Goal: Information Seeking & Learning: Check status

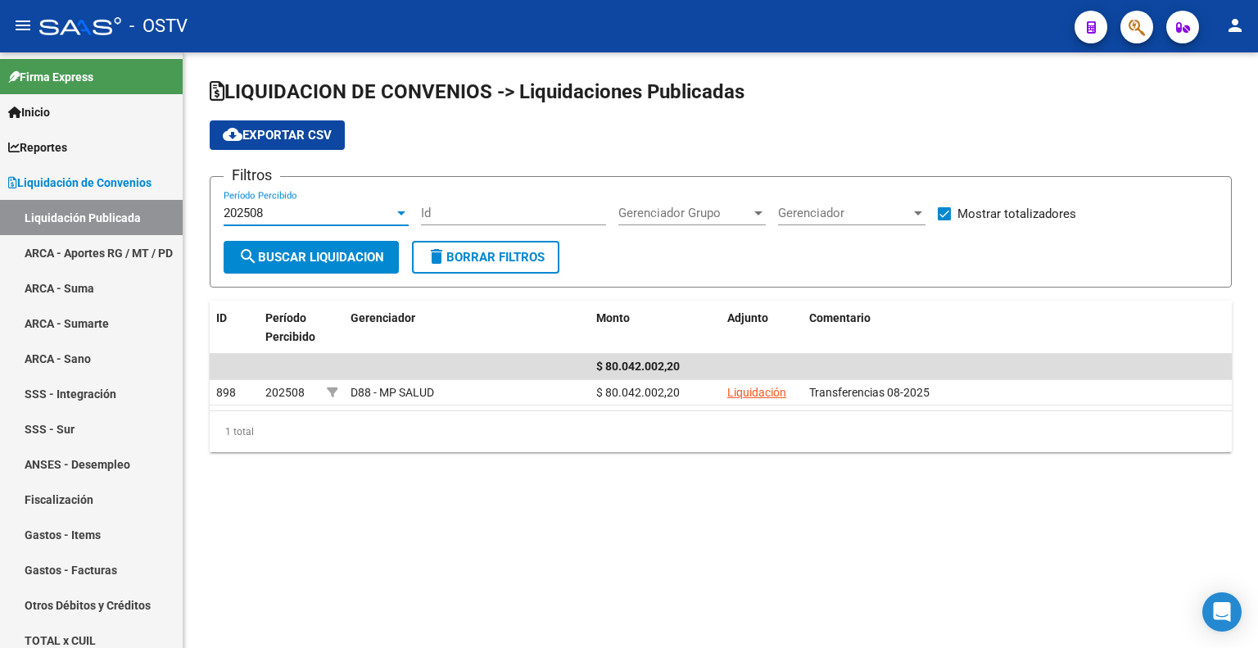
click at [288, 216] on div "202508" at bounding box center [309, 213] width 170 height 15
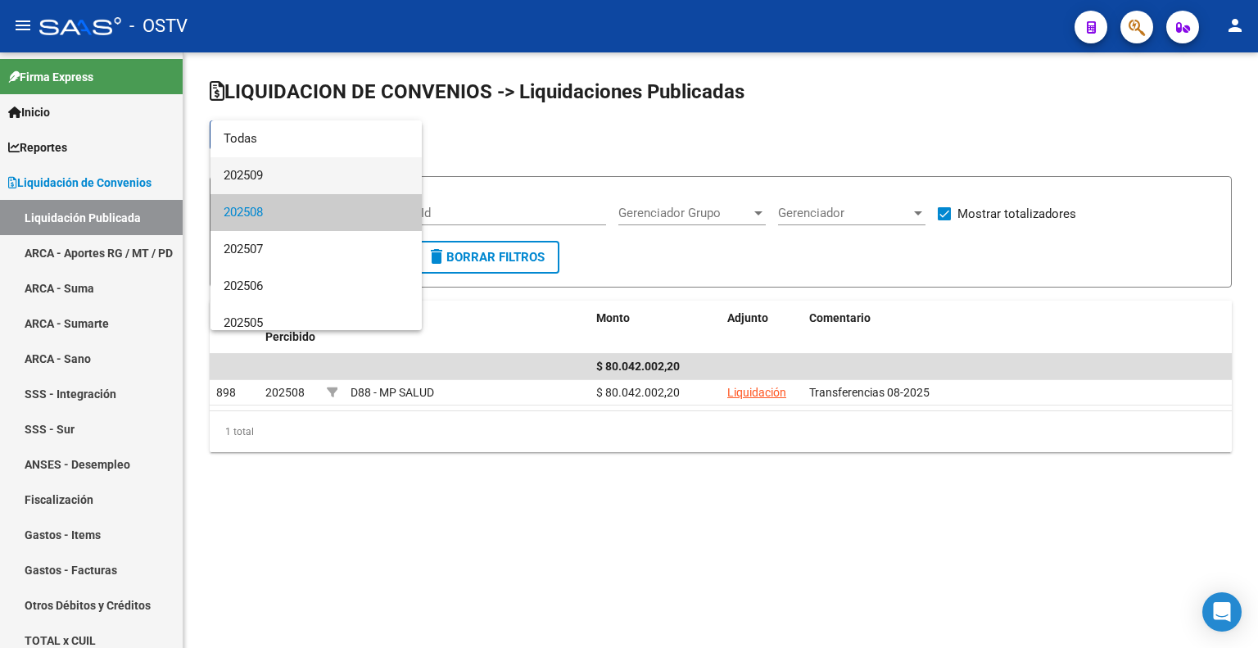
click at [300, 179] on span "202509" at bounding box center [316, 175] width 185 height 37
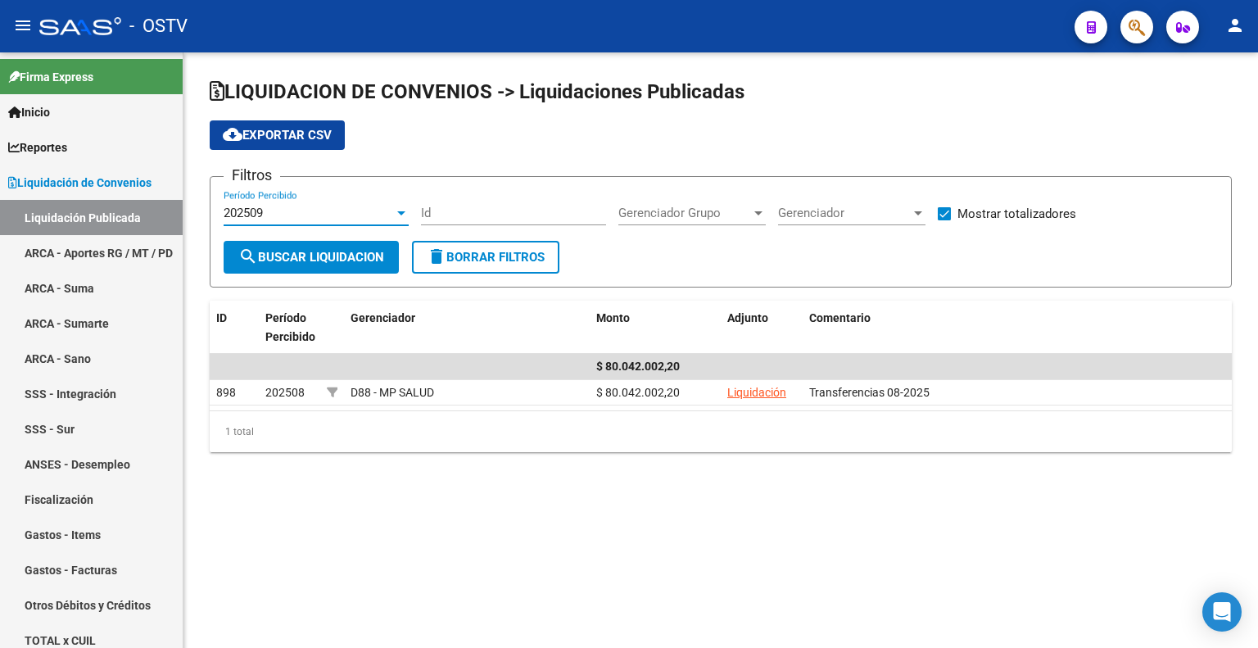
click at [301, 254] on span "search Buscar Liquidacion" at bounding box center [311, 257] width 146 height 15
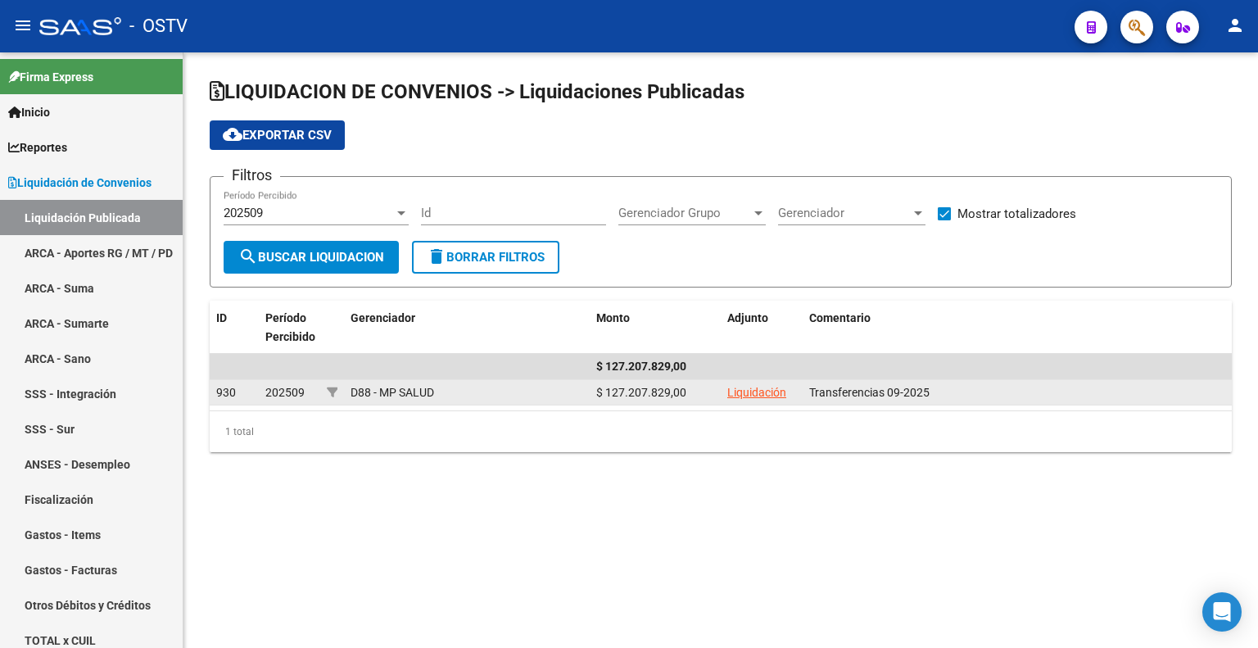
click at [760, 387] on link "Liquidación" at bounding box center [756, 392] width 59 height 13
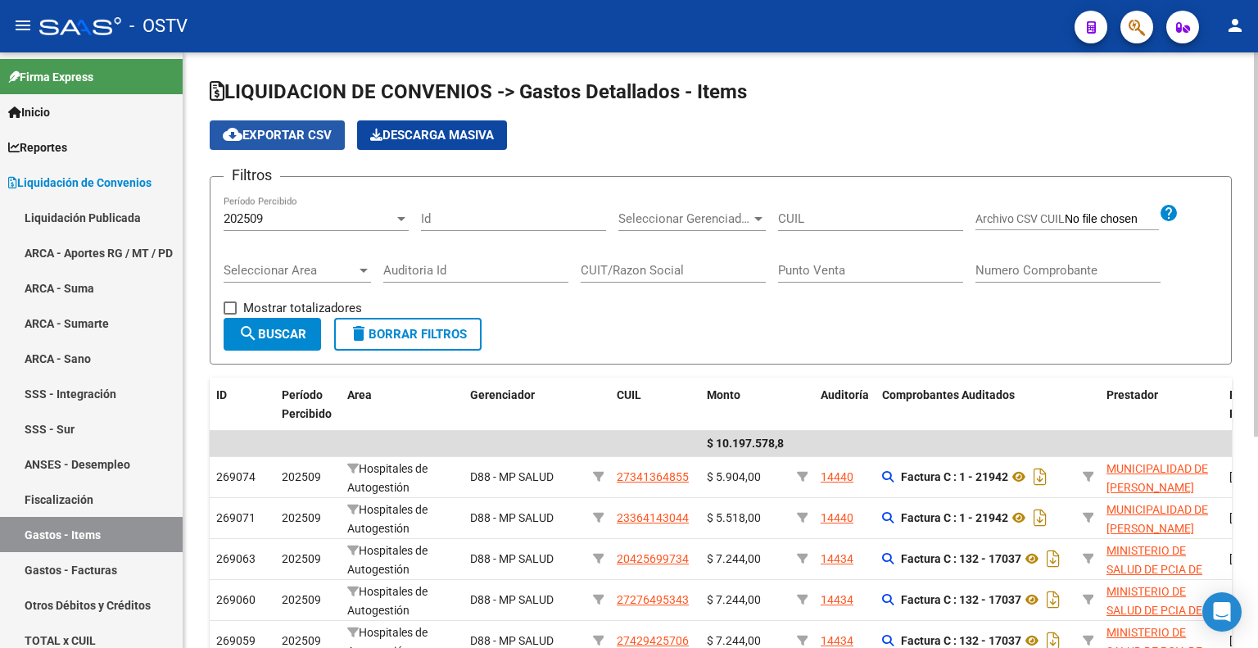
click at [282, 137] on span "cloud_download Exportar CSV" at bounding box center [277, 135] width 109 height 15
click at [471, 216] on input "Id" at bounding box center [513, 218] width 185 height 15
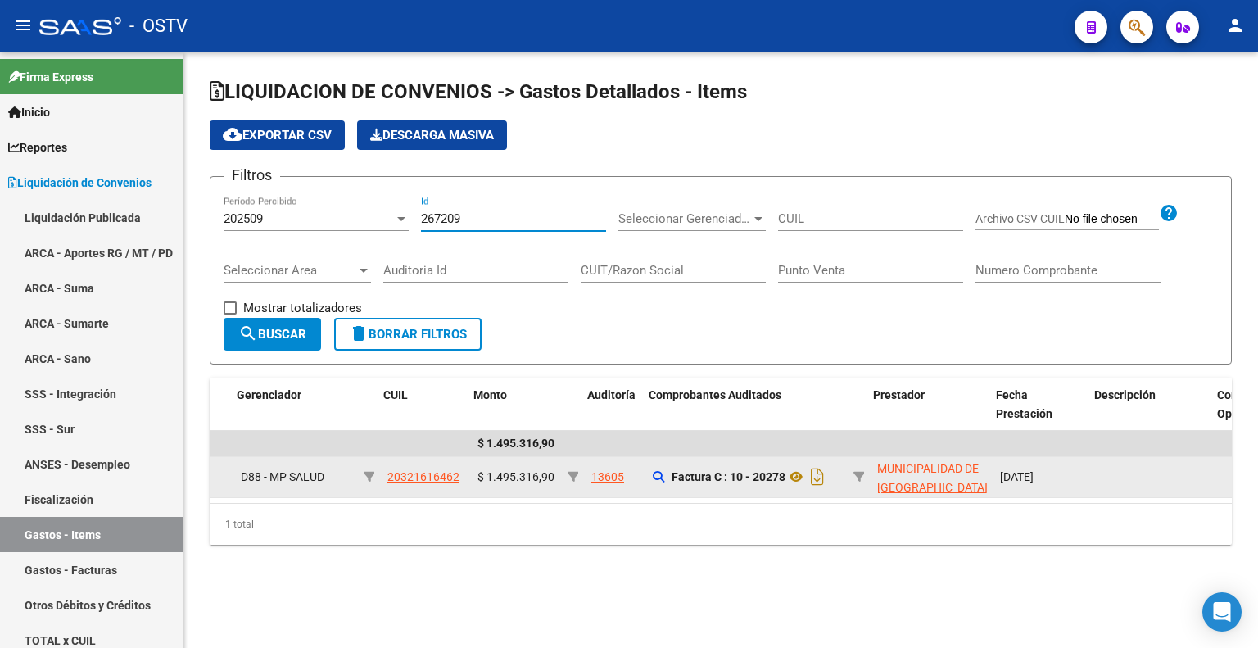
scroll to position [0, 233]
type input "267209"
click at [600, 471] on div "13605" at bounding box center [604, 477] width 33 height 19
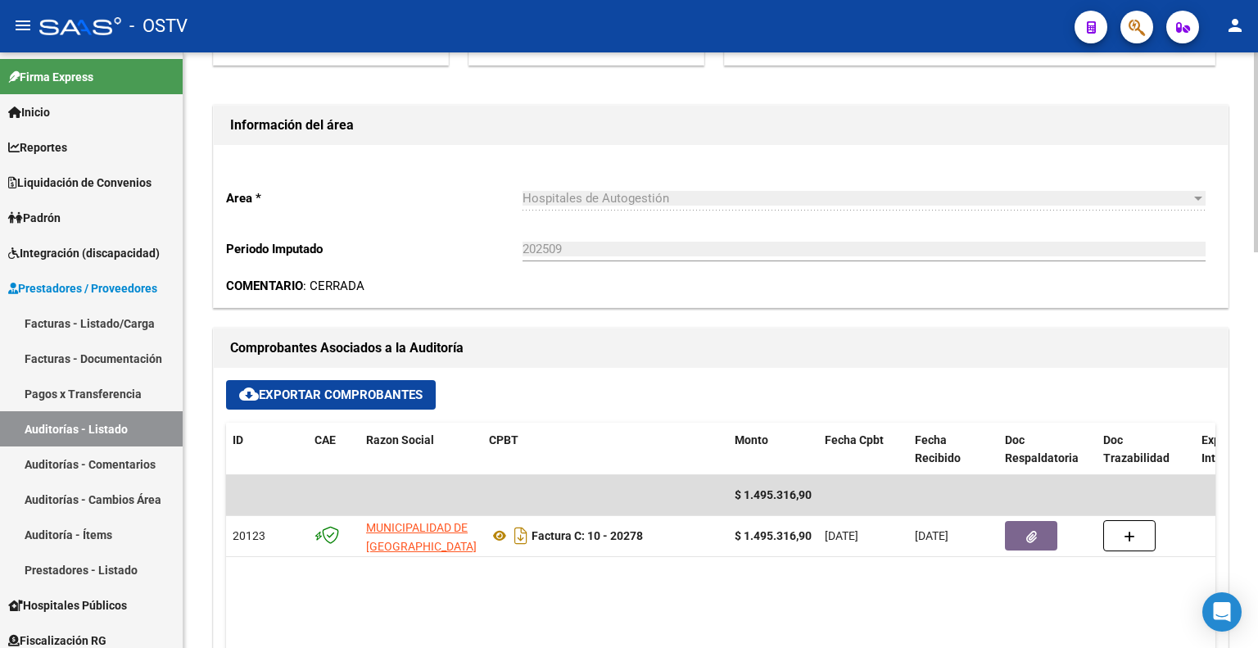
scroll to position [491, 0]
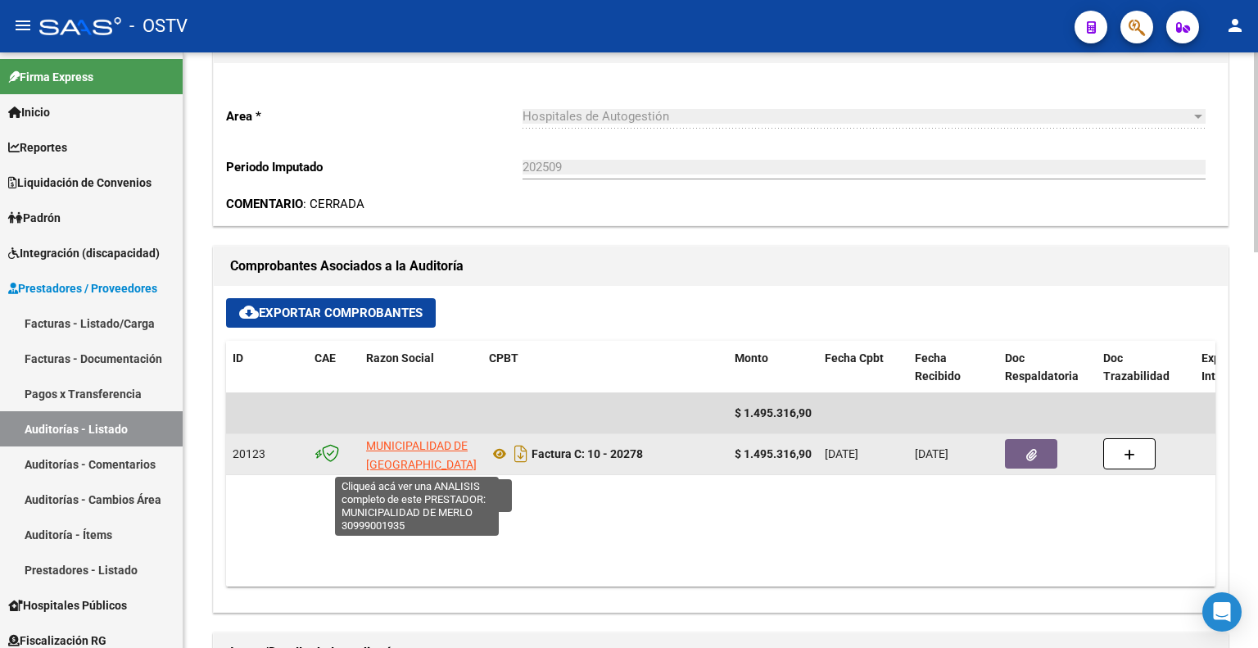
click at [391, 440] on span "MUNICIPALIDAD DE MERLO" at bounding box center [421, 455] width 111 height 32
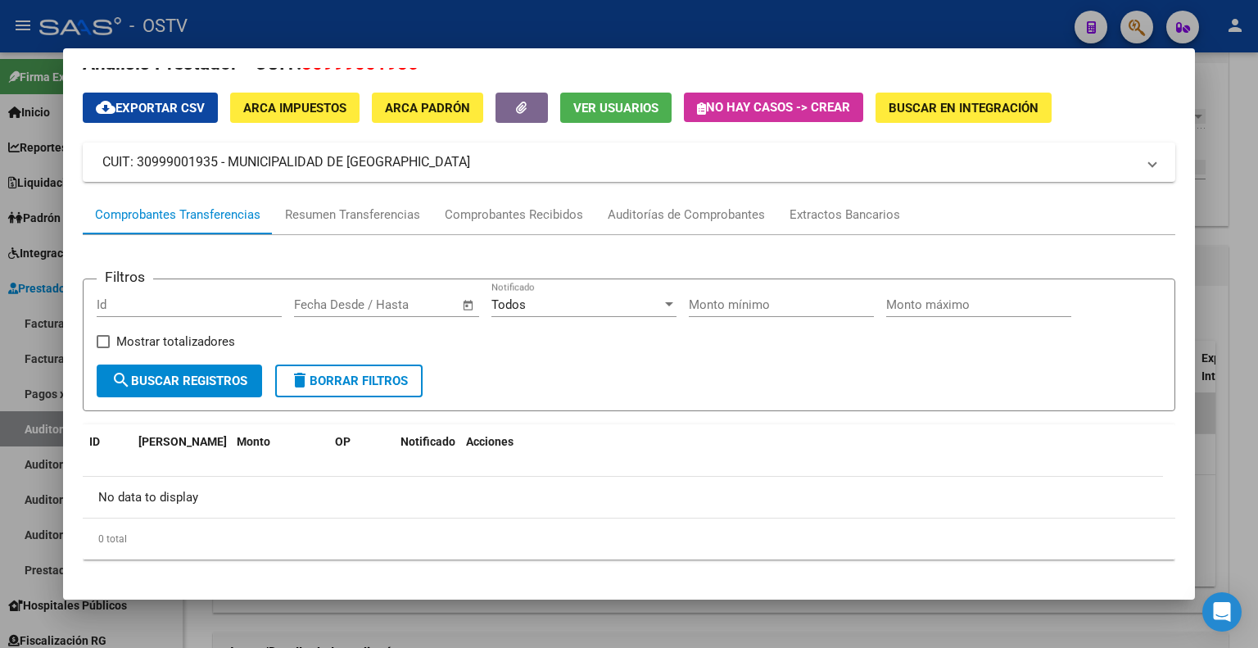
scroll to position [43, 0]
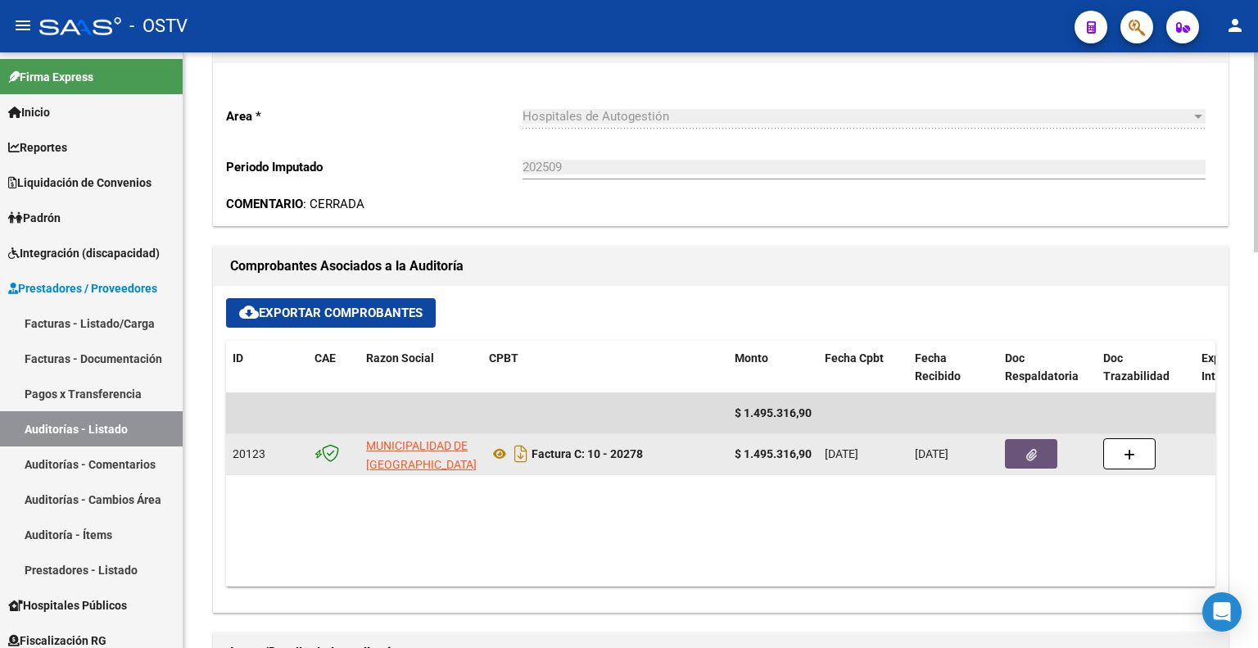
click at [1025, 458] on button "button" at bounding box center [1031, 453] width 52 height 29
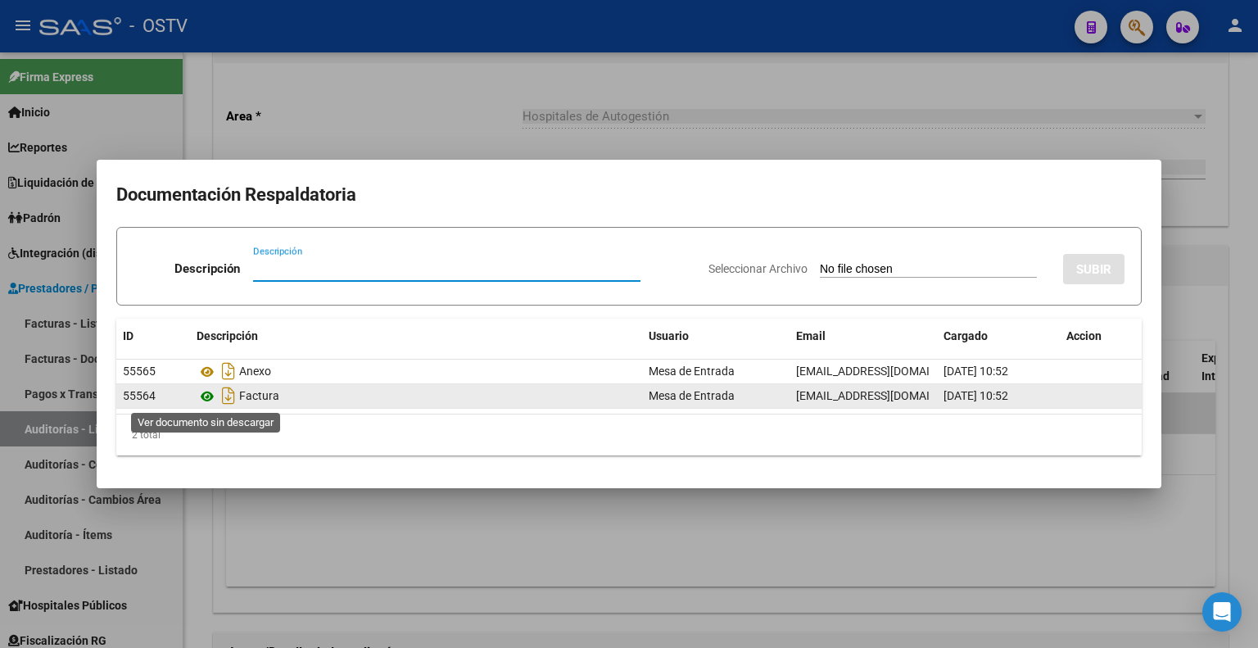
click at [209, 394] on icon at bounding box center [207, 397] width 21 height 20
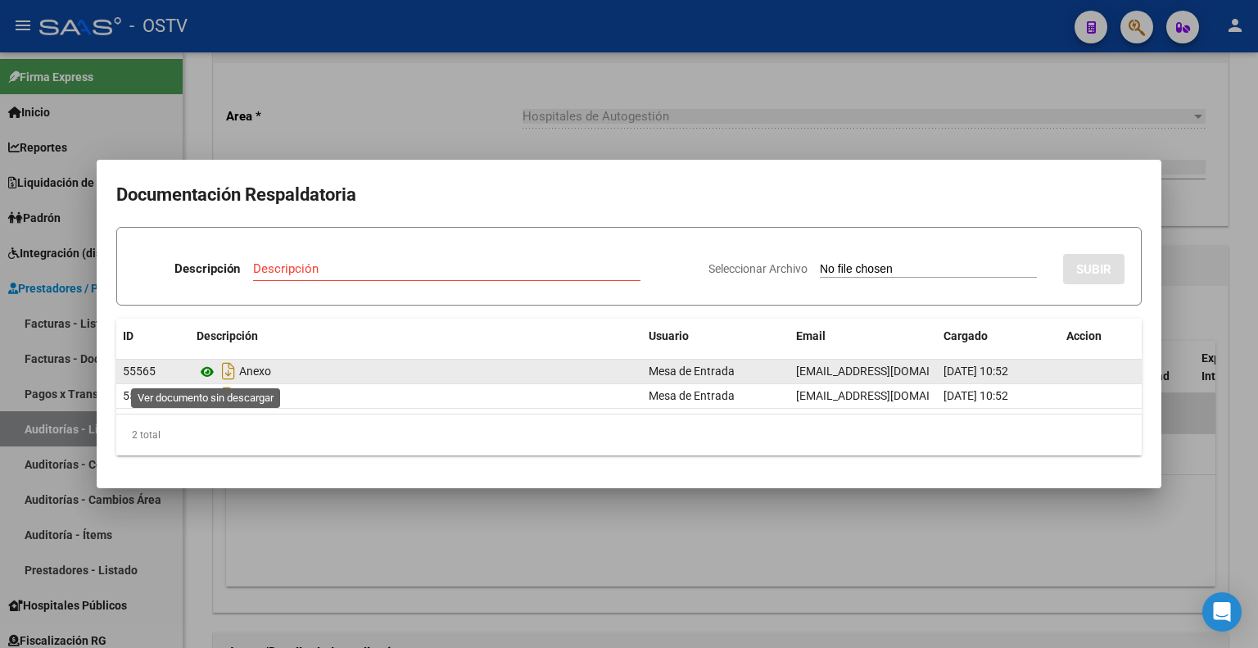
click at [213, 370] on icon at bounding box center [207, 372] width 21 height 20
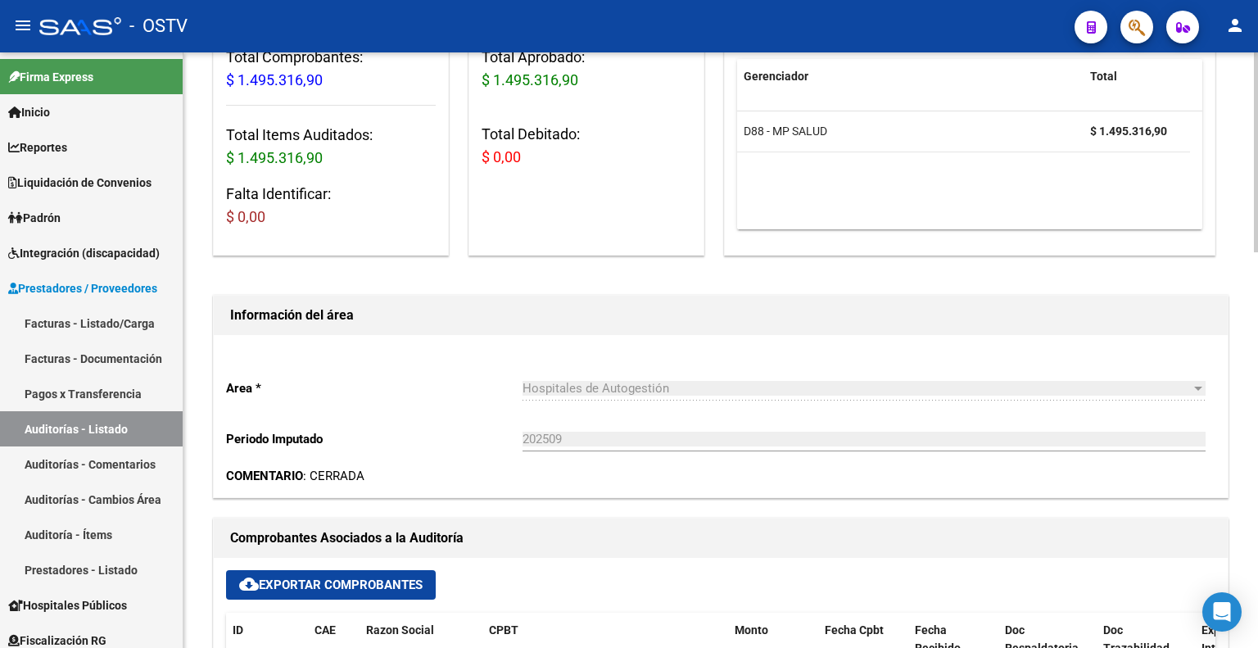
scroll to position [0, 0]
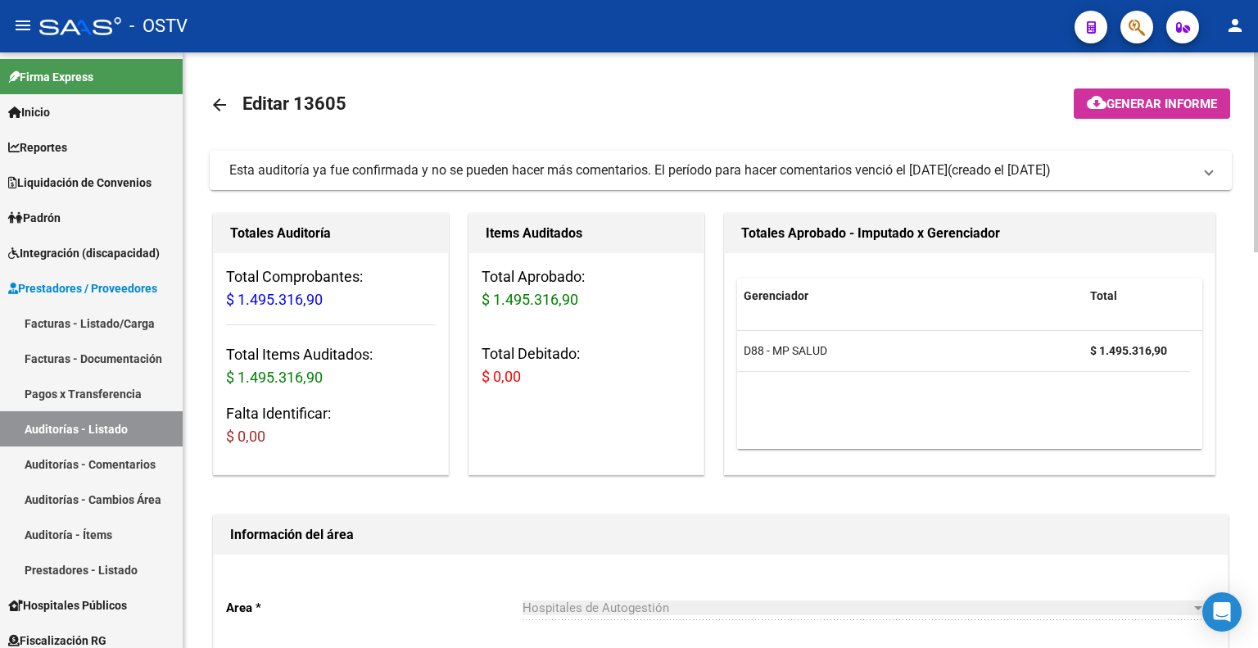
click at [229, 103] on link "arrow_back" at bounding box center [226, 104] width 33 height 38
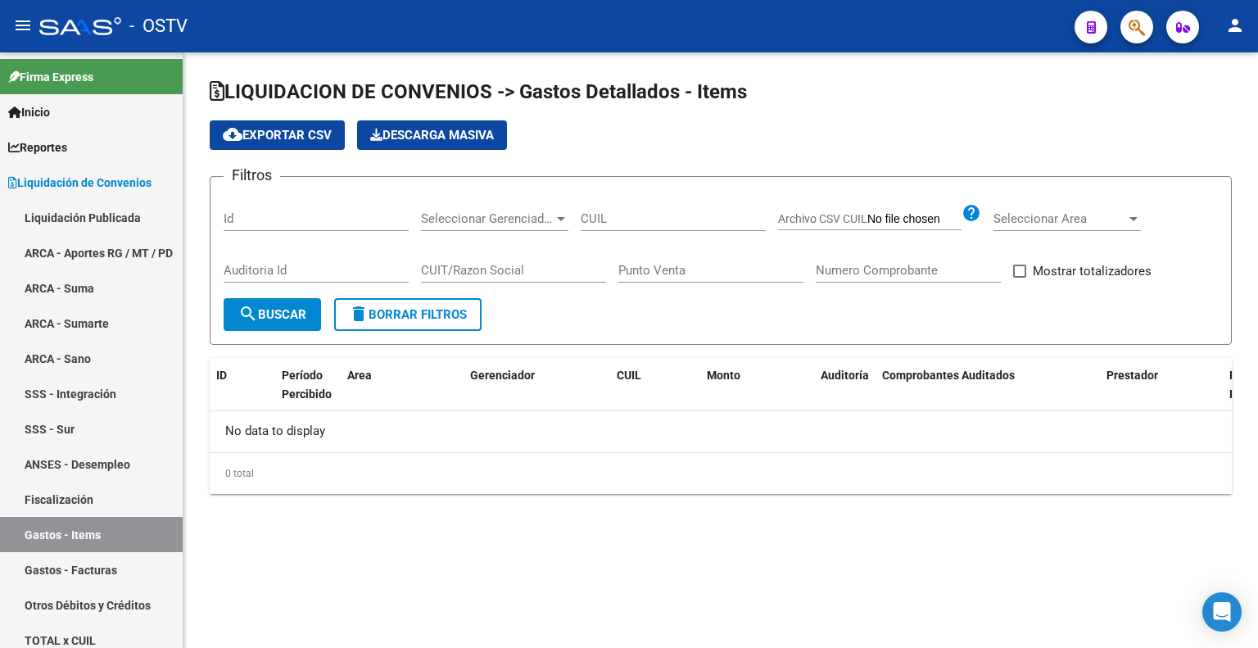
click at [365, 224] on input "Id" at bounding box center [316, 218] width 185 height 15
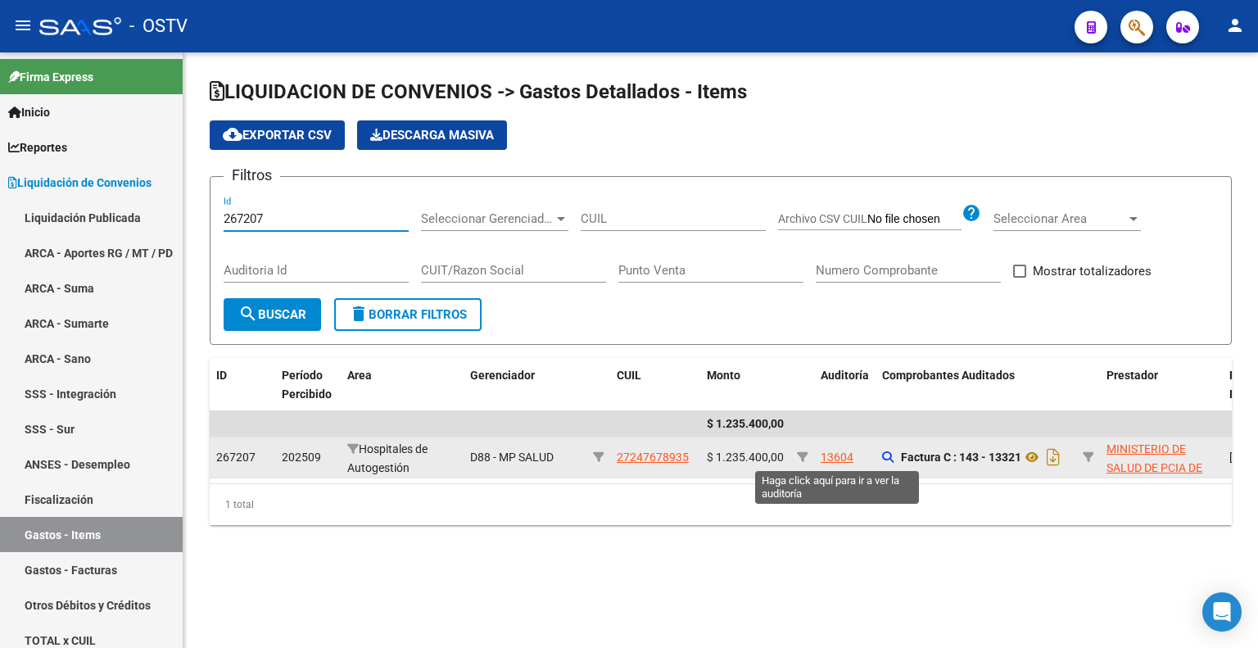
type input "267207"
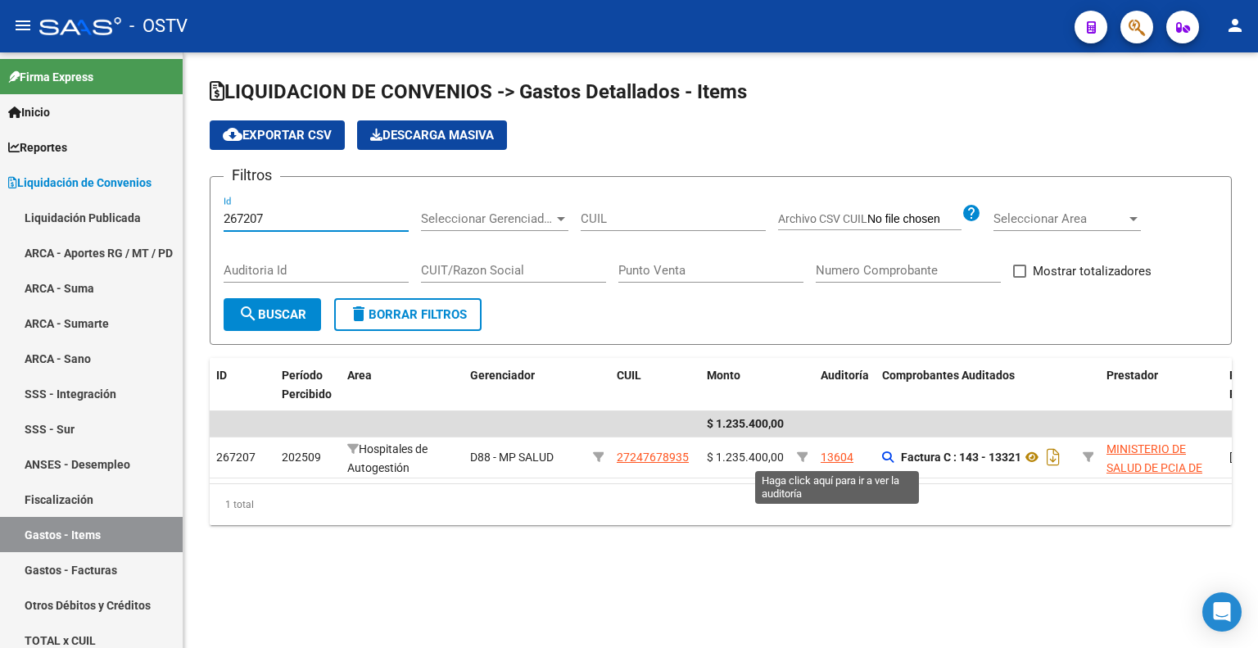
click at [847, 458] on div "13604" at bounding box center [837, 457] width 33 height 19
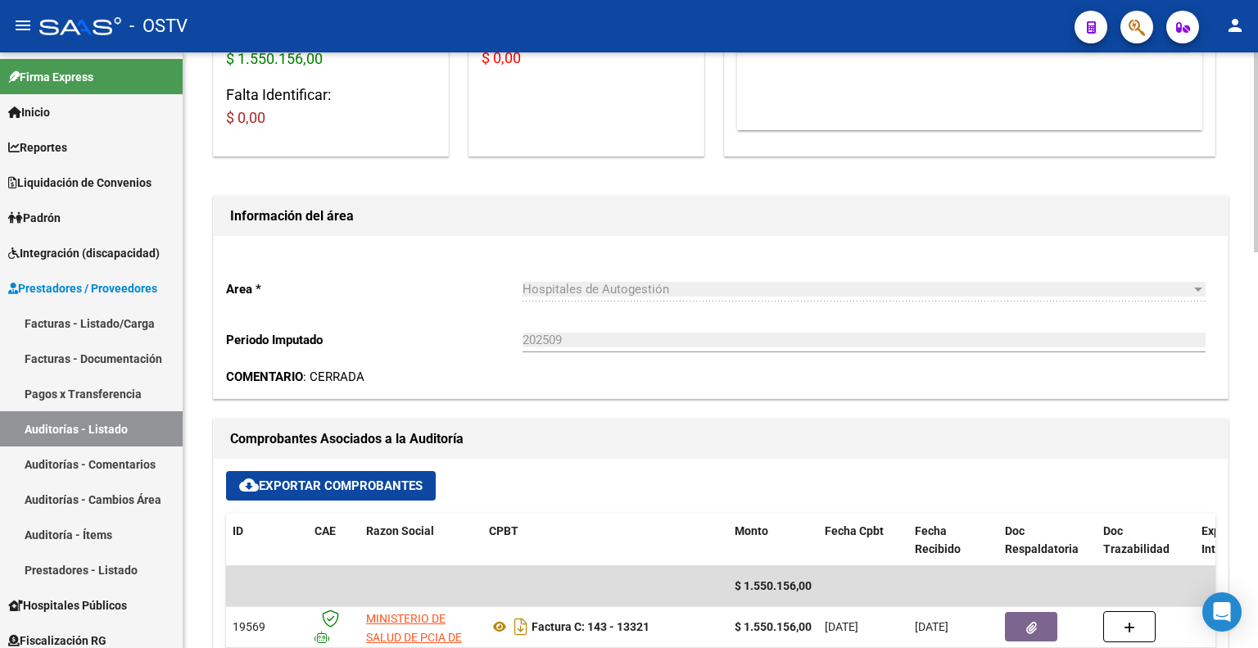
scroll to position [491, 0]
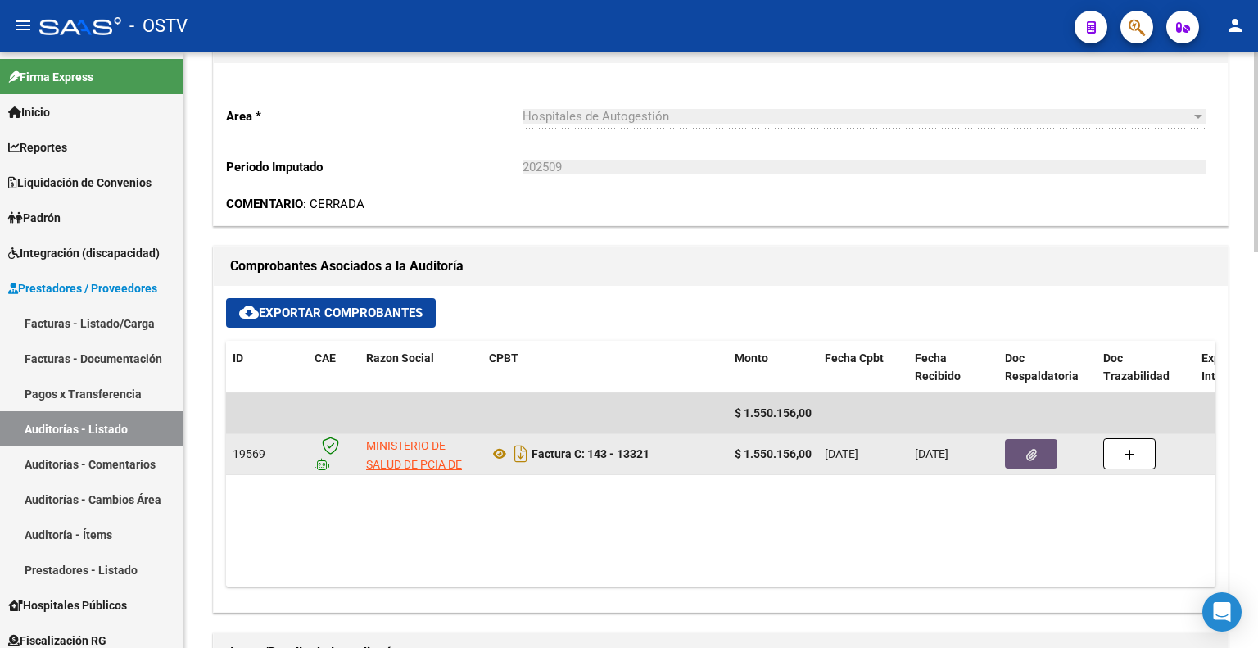
click at [1012, 451] on button "button" at bounding box center [1031, 453] width 52 height 29
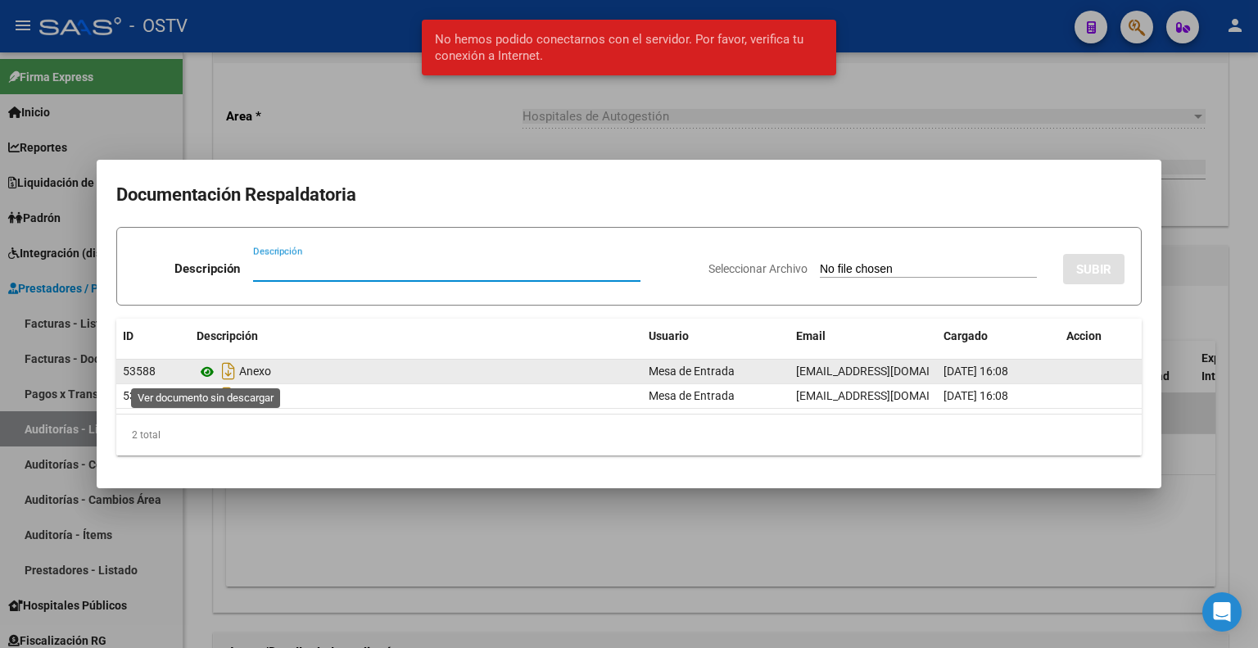
click at [206, 371] on icon at bounding box center [207, 372] width 21 height 20
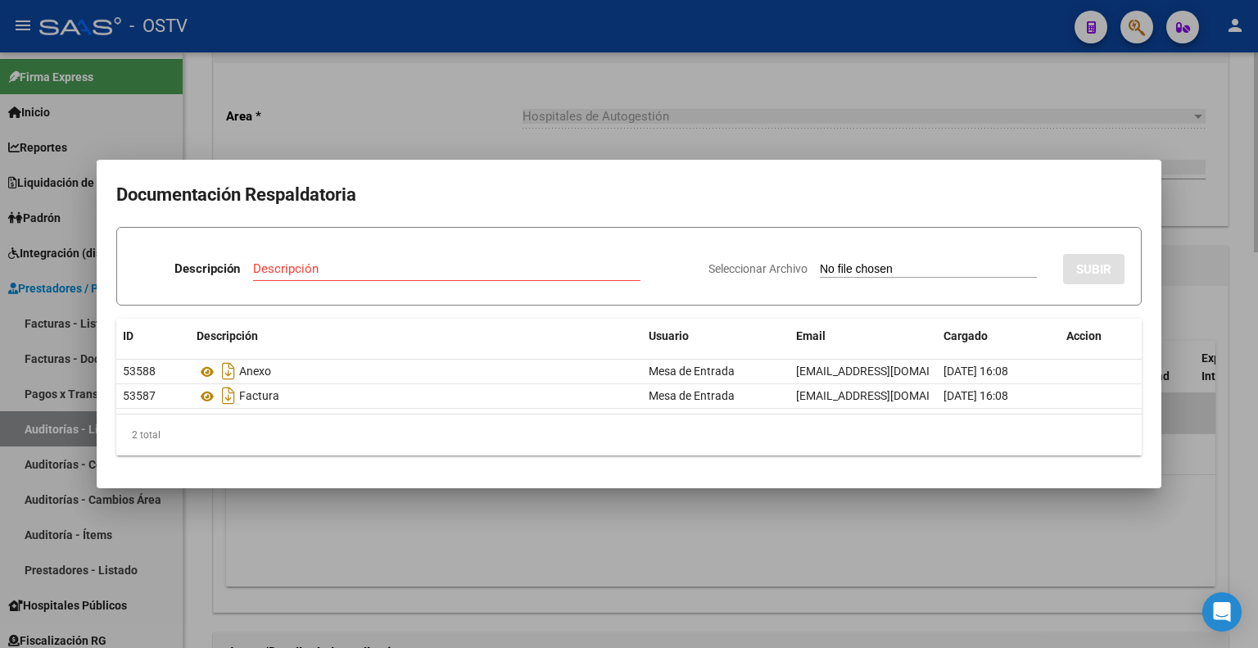
click at [582, 93] on div at bounding box center [629, 324] width 1258 height 648
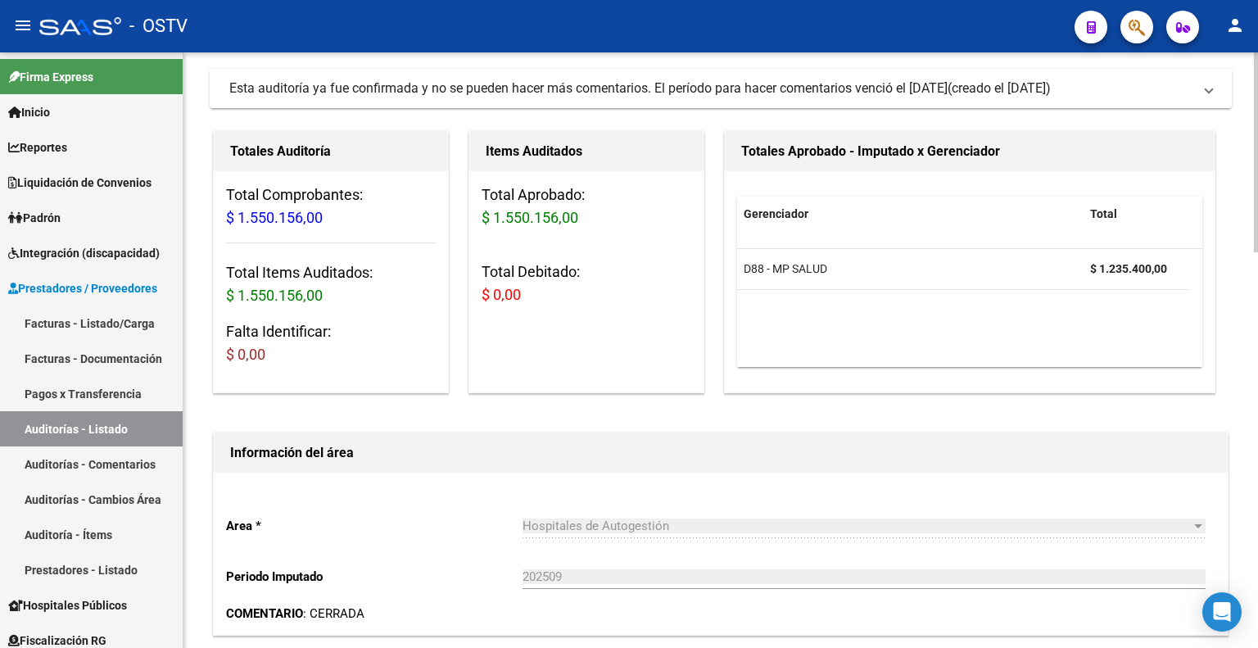
scroll to position [0, 0]
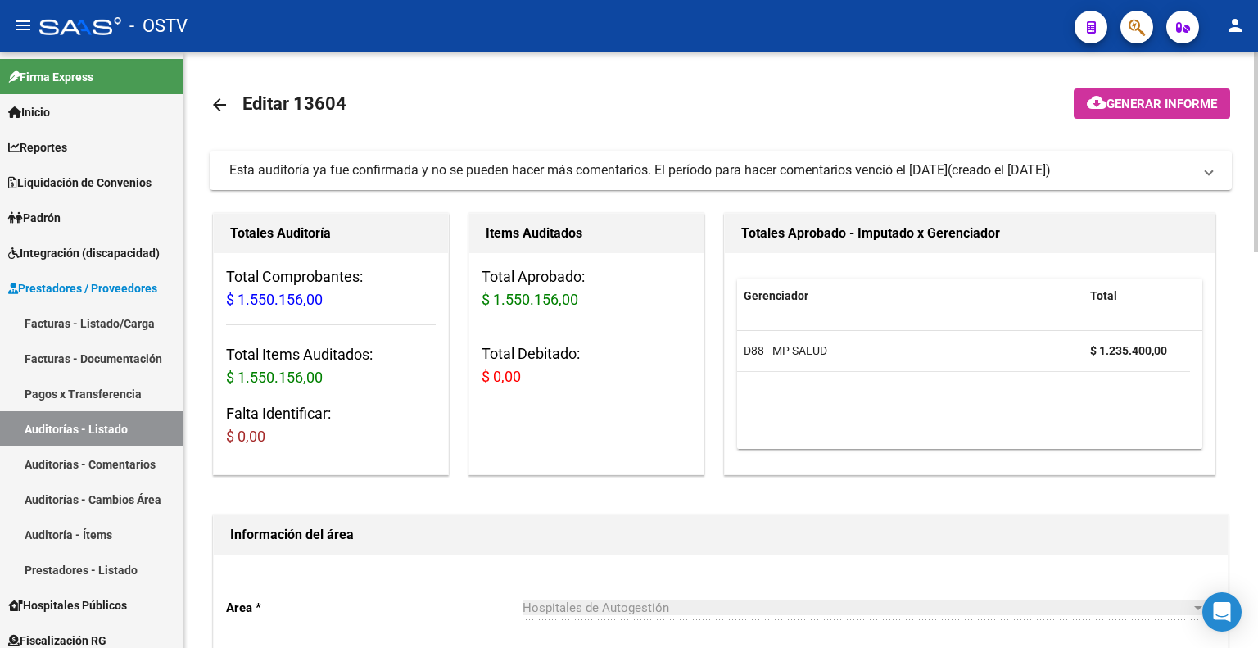
click at [278, 109] on span "Editar 13604" at bounding box center [294, 103] width 104 height 20
click at [226, 107] on mat-icon "arrow_back" at bounding box center [220, 105] width 20 height 20
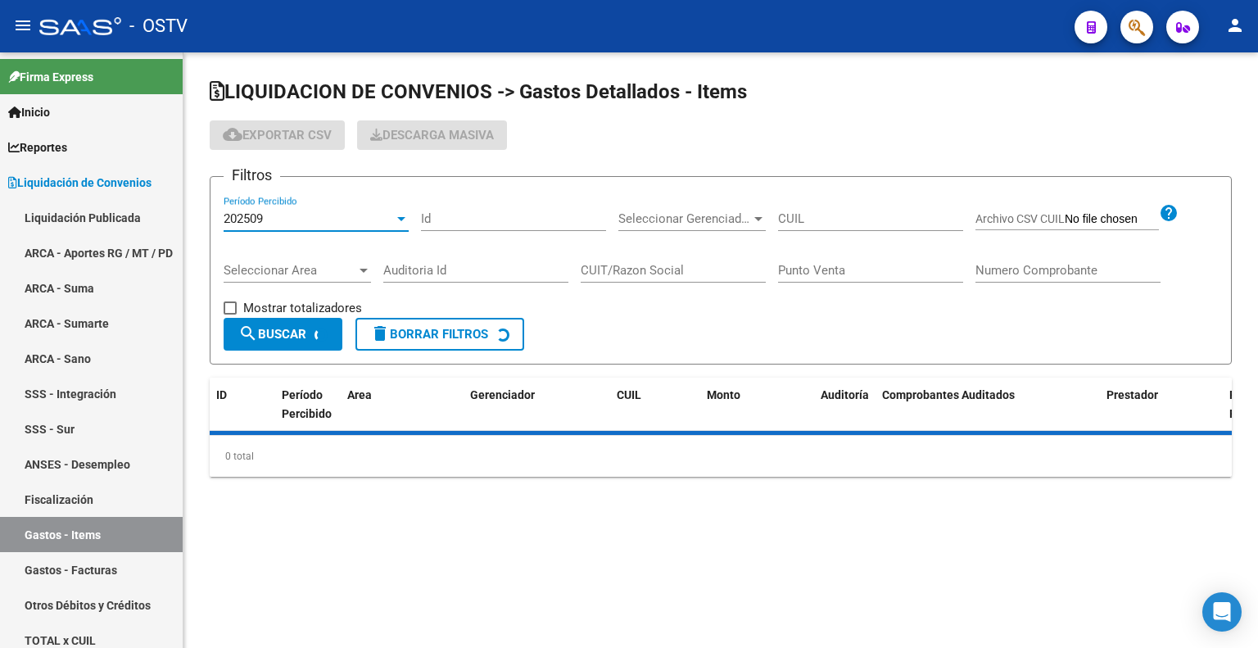
click at [367, 219] on div "202509" at bounding box center [309, 218] width 170 height 15
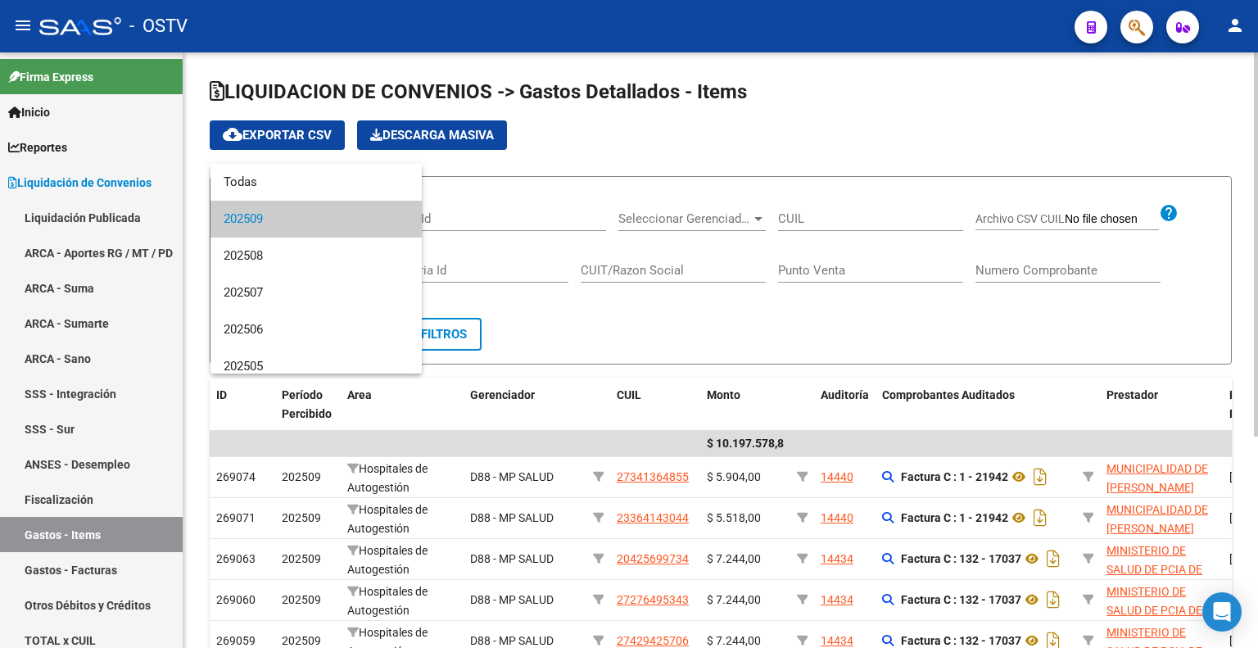
click at [645, 132] on div at bounding box center [629, 324] width 1258 height 648
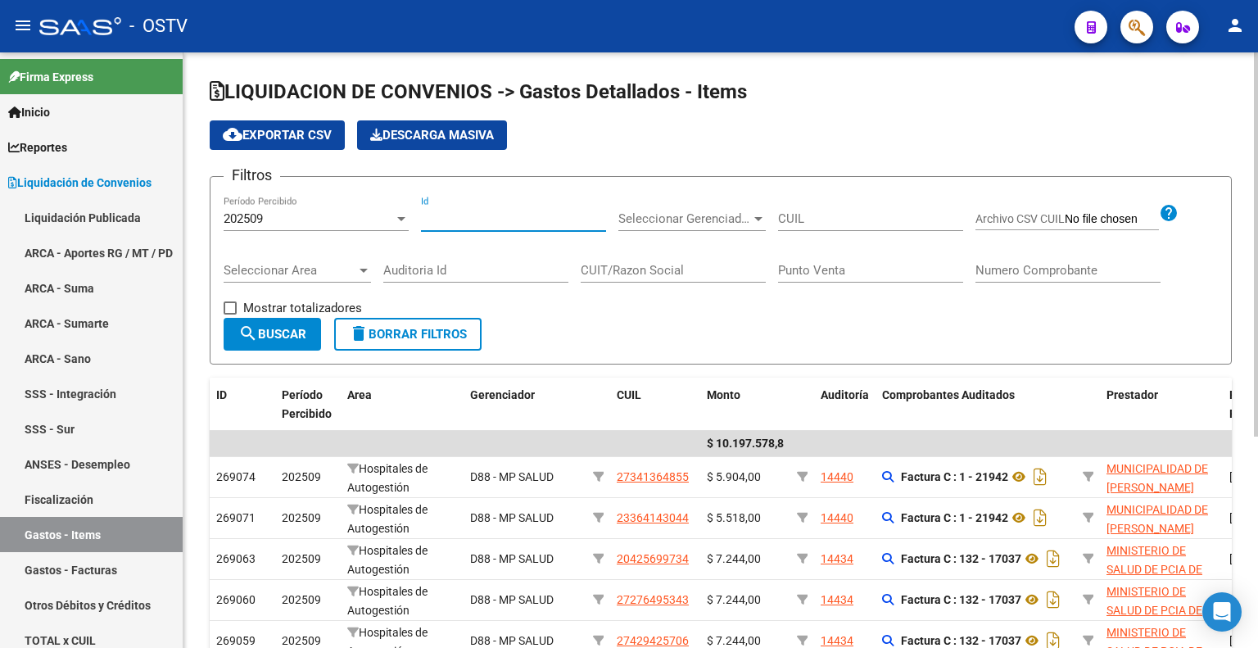
click at [526, 225] on input "Id" at bounding box center [513, 218] width 185 height 15
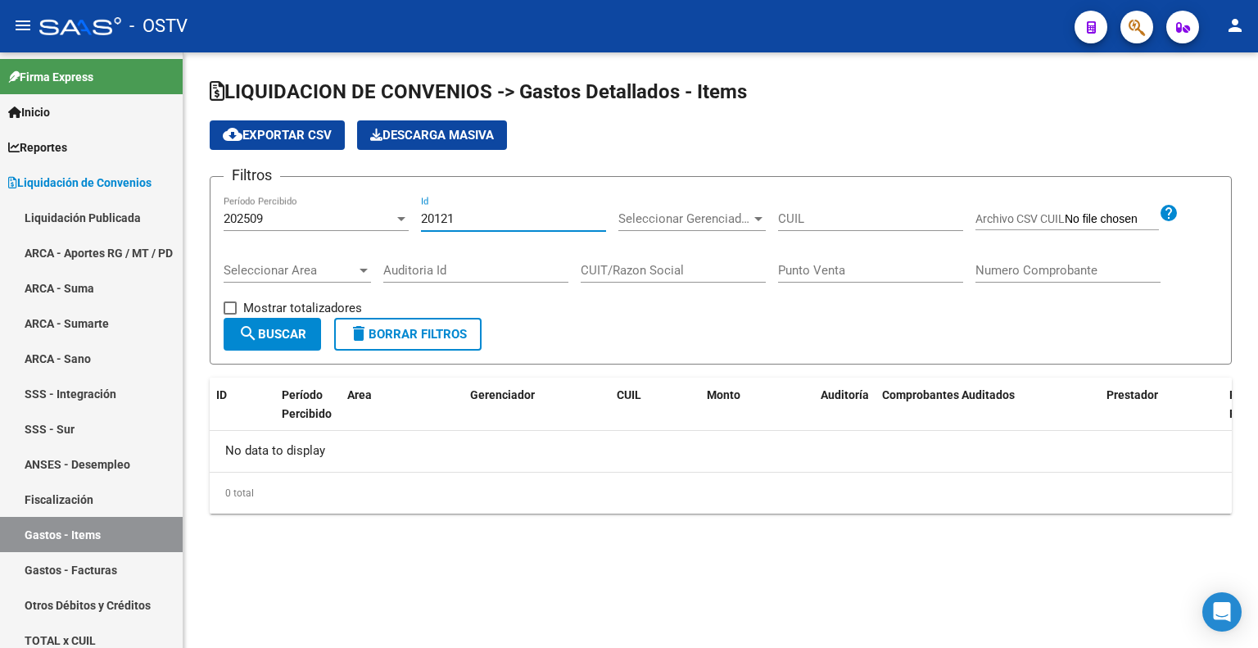
drag, startPoint x: 498, startPoint y: 211, endPoint x: 375, endPoint y: 213, distance: 122.9
click at [370, 215] on div "Filtros 202509 Período Percibido 20121 Id Seleccionar Gerenciador Seleccionar G…" at bounding box center [721, 254] width 994 height 128
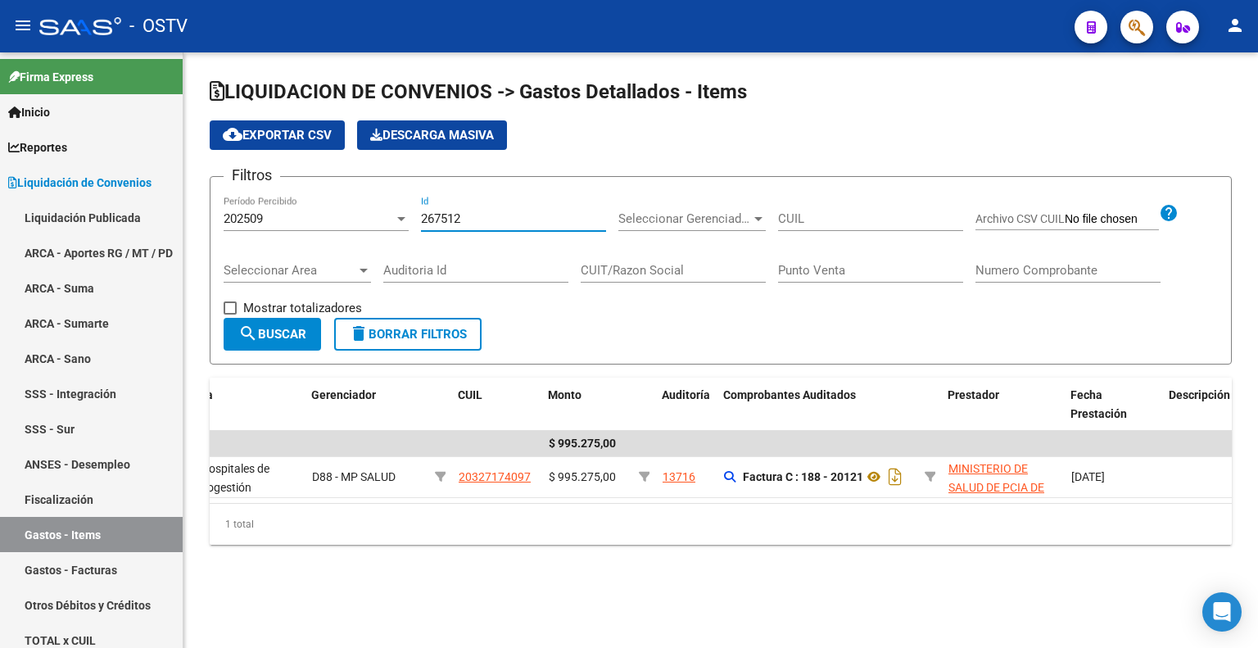
scroll to position [0, 166]
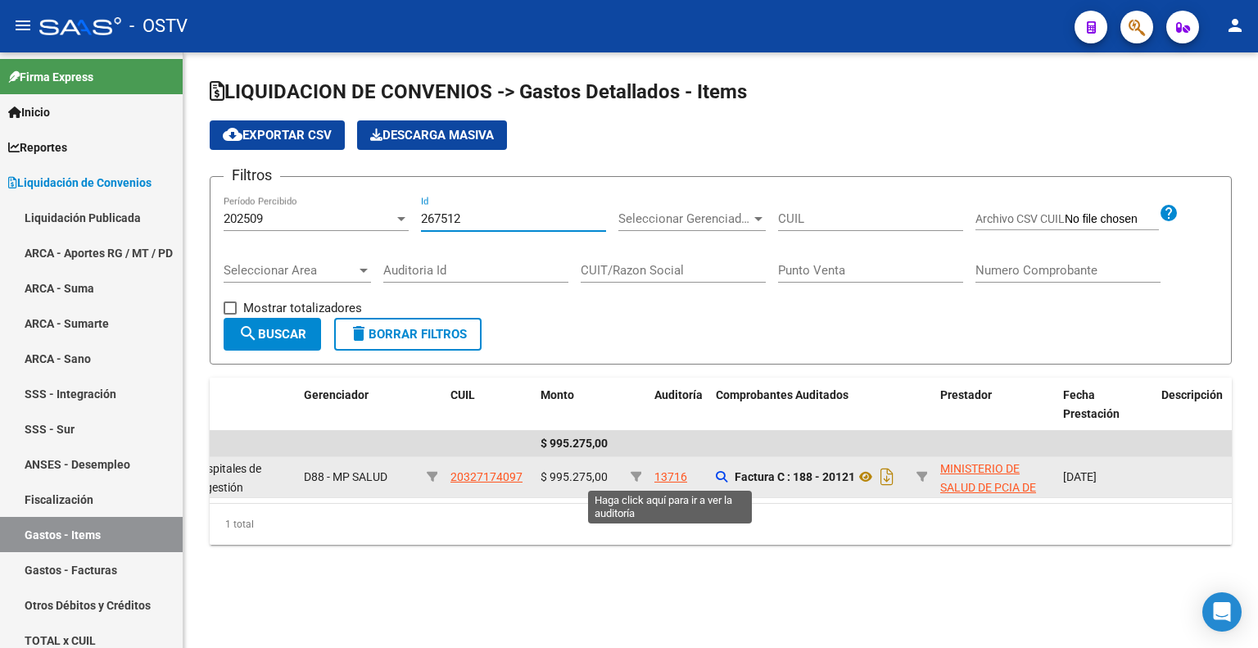
type input "267512"
click at [678, 471] on div "13716" at bounding box center [670, 477] width 33 height 19
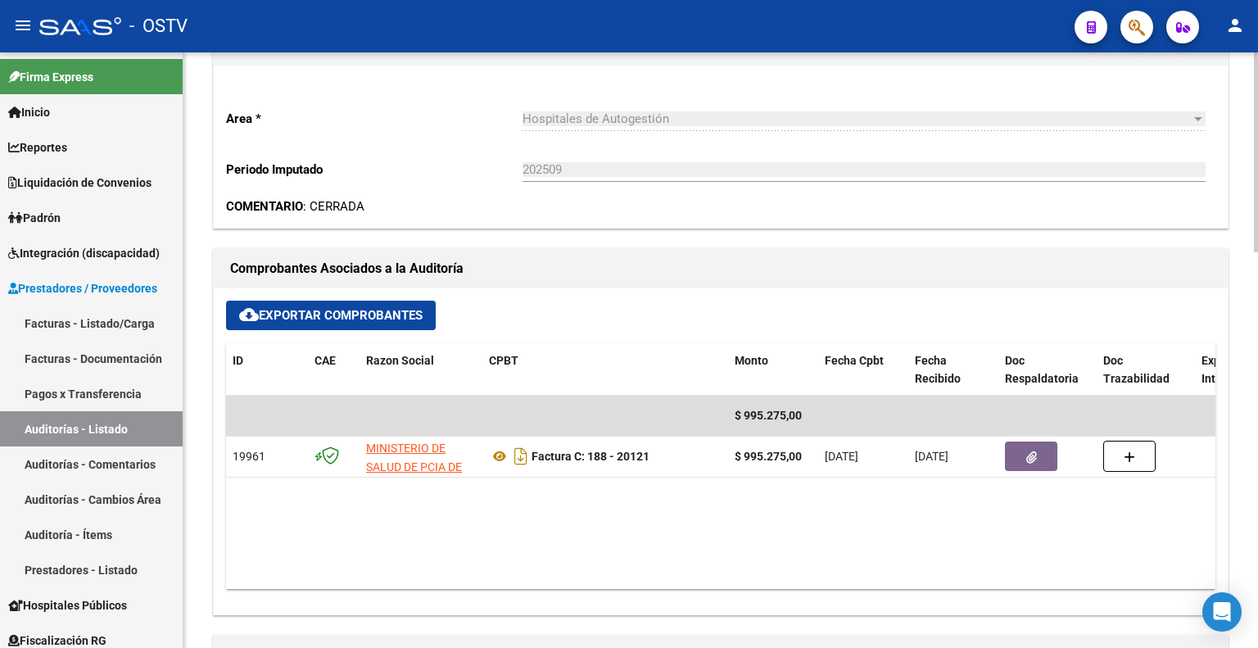
scroll to position [491, 0]
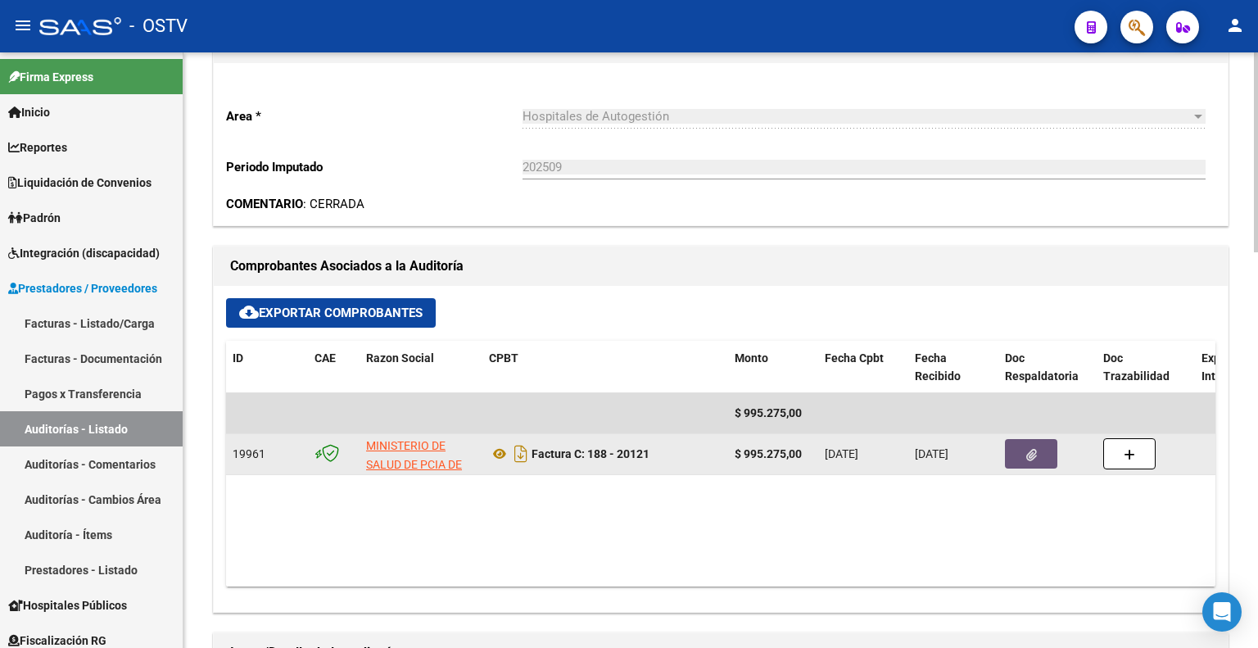
click at [1016, 454] on button "button" at bounding box center [1031, 453] width 52 height 29
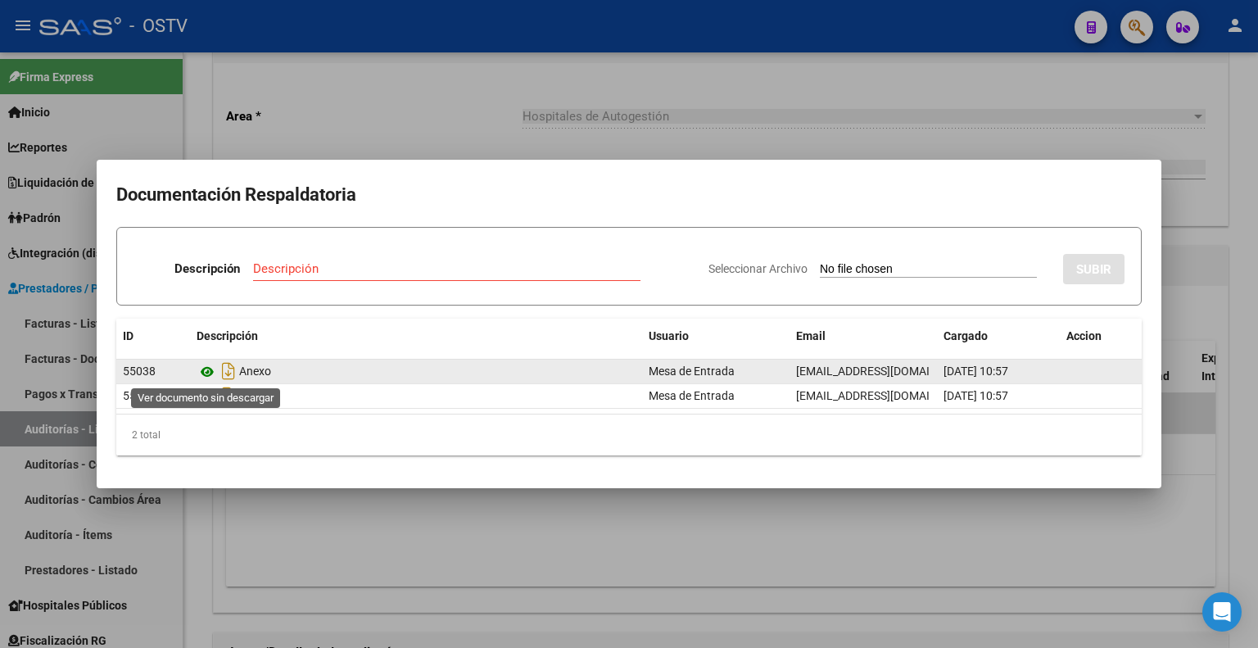
click at [208, 376] on icon at bounding box center [207, 372] width 21 height 20
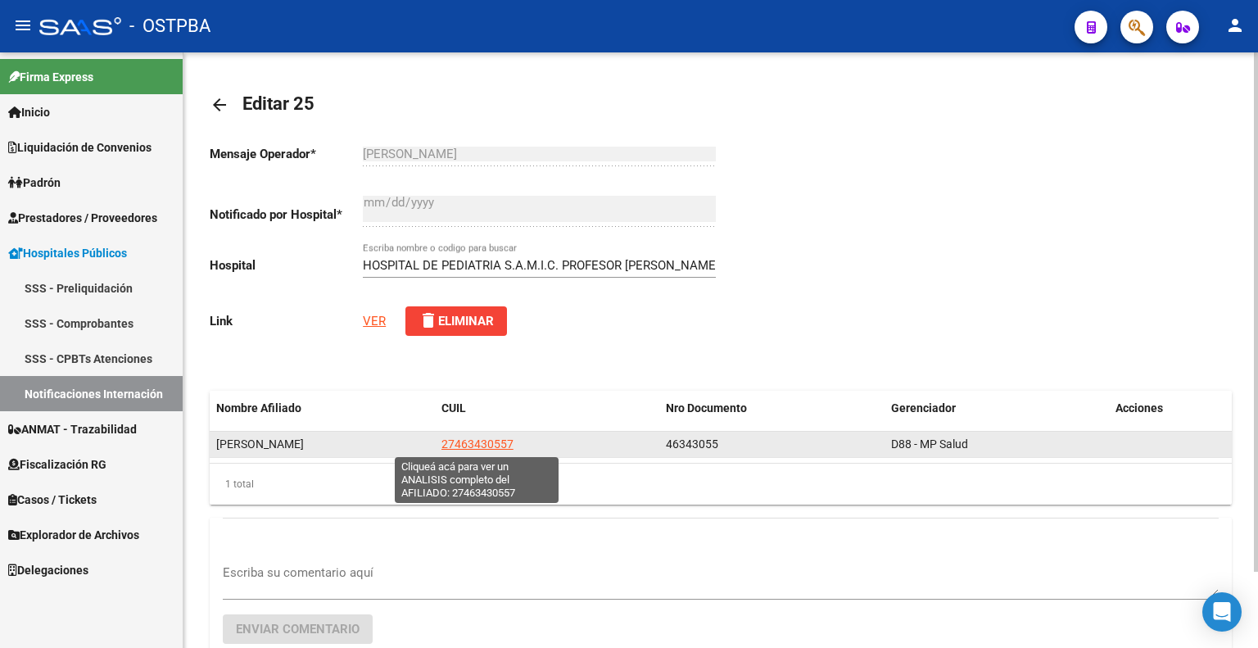
click at [466, 440] on span "27463430557" at bounding box center [477, 443] width 72 height 13
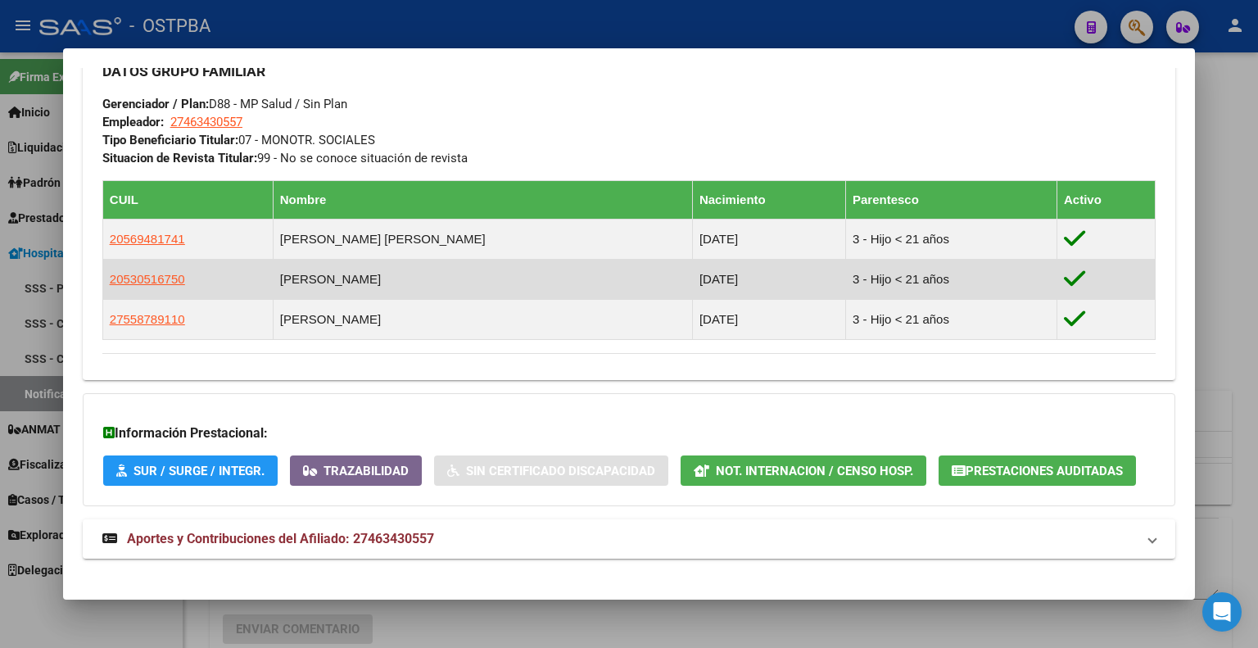
scroll to position [819, 0]
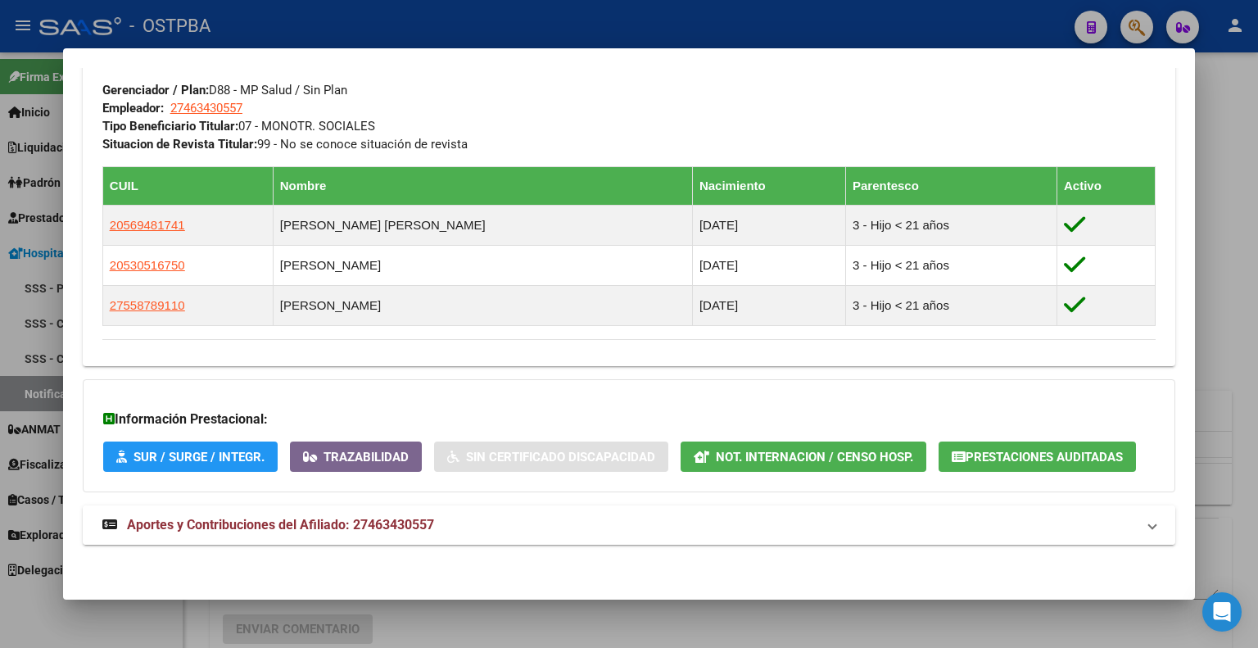
click at [352, 517] on span "Aportes y Contribuciones del Afiliado: 27463430557" at bounding box center [280, 525] width 307 height 16
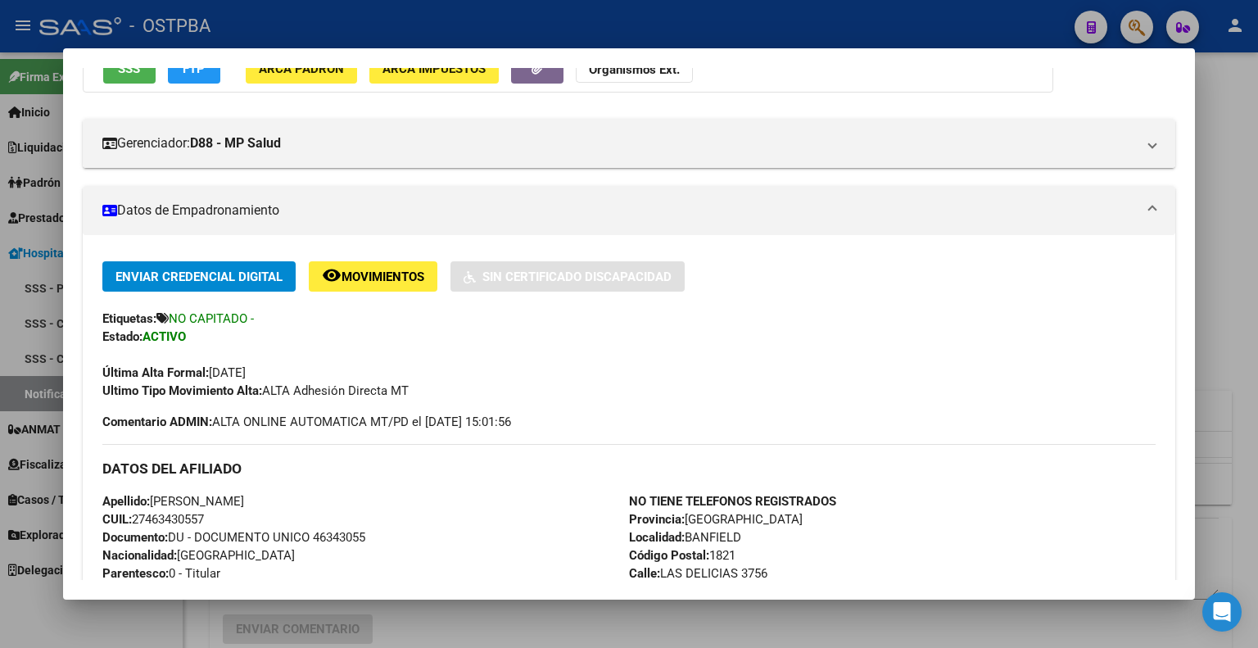
scroll to position [0, 0]
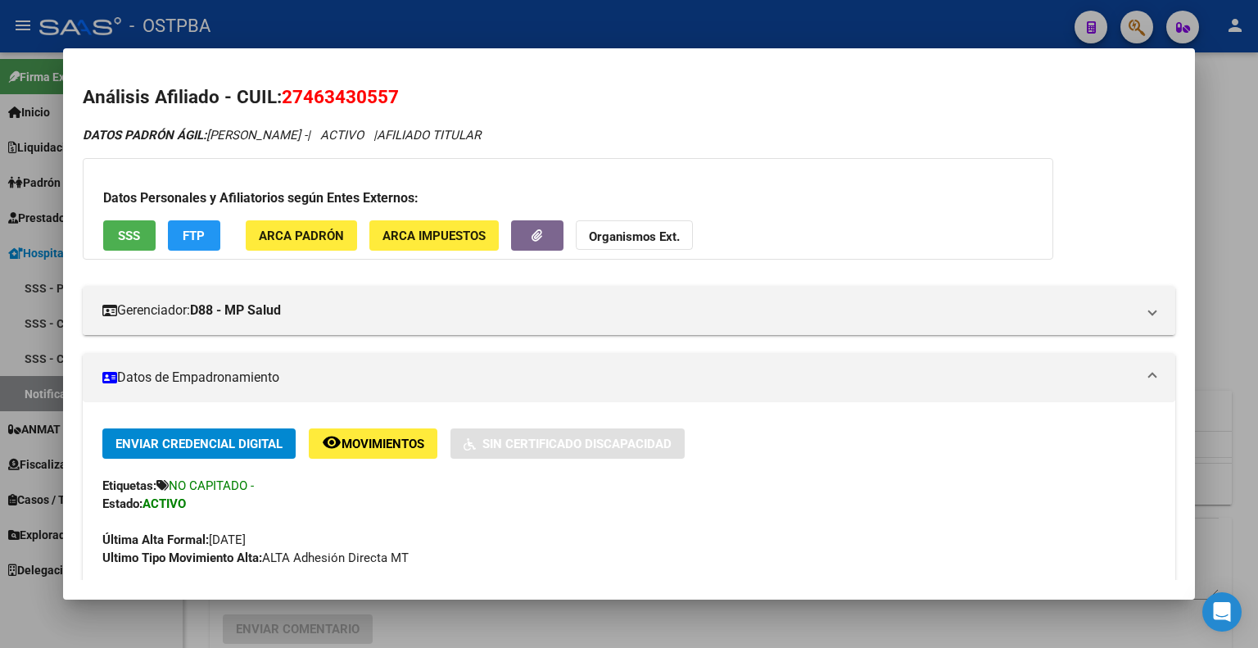
click at [323, 15] on div at bounding box center [629, 324] width 1258 height 648
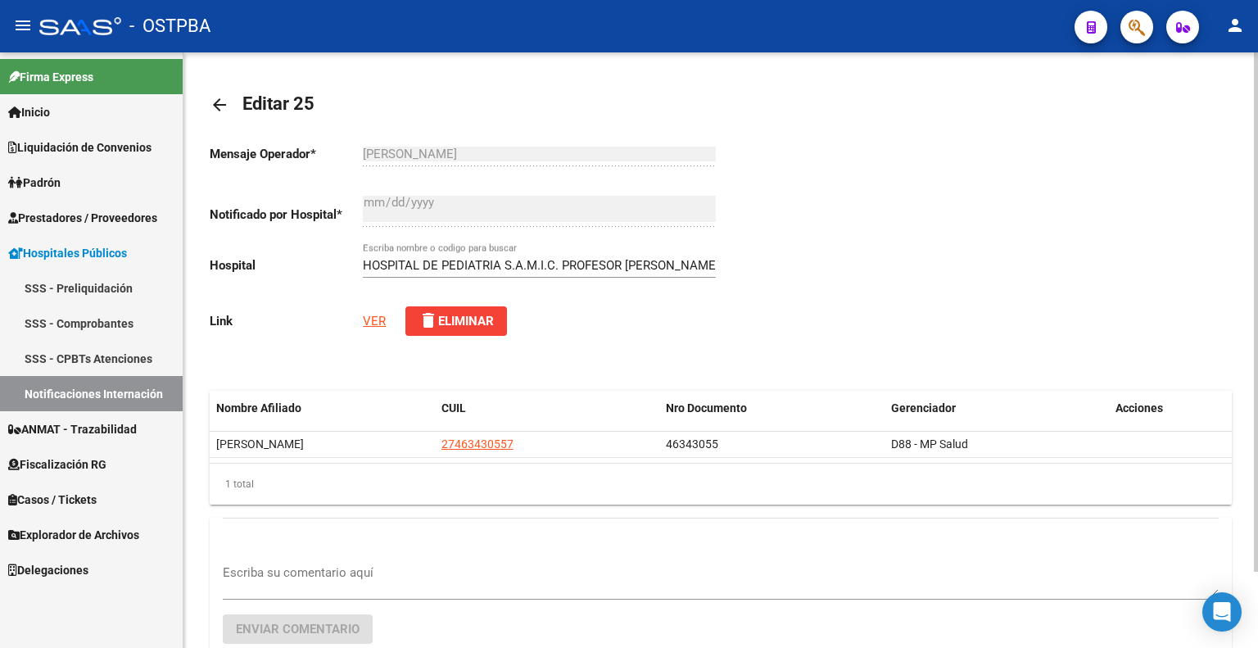
click at [373, 317] on link "VER" at bounding box center [374, 321] width 23 height 15
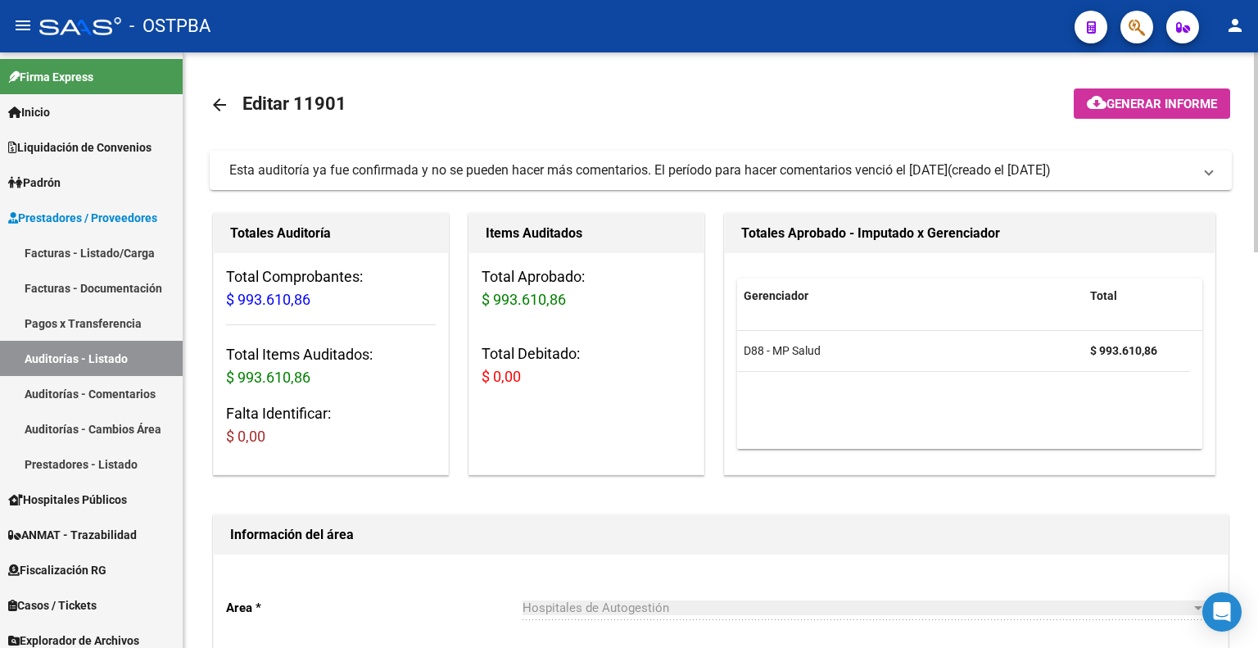
scroll to position [246, 0]
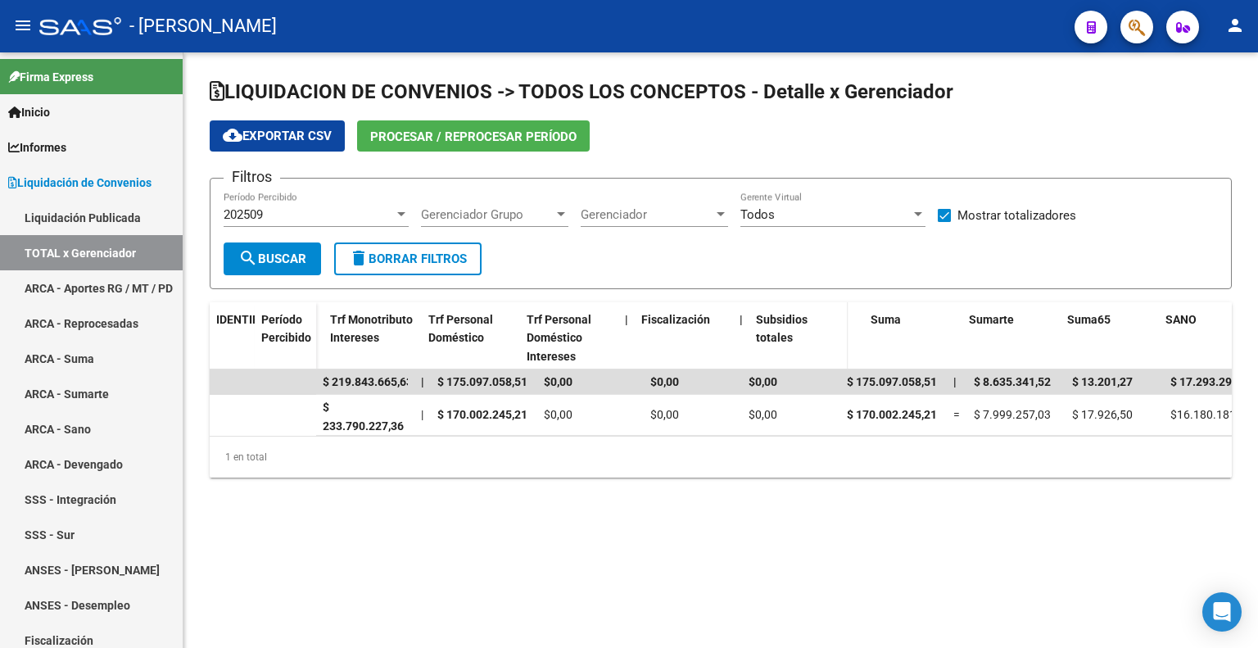
scroll to position [0, 1134]
